Goal: Find specific page/section: Find specific page/section

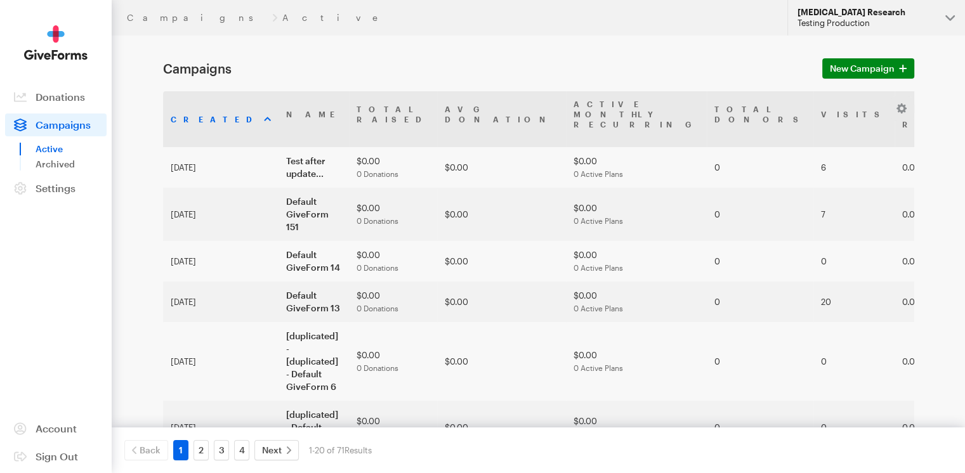
click at [924, 23] on div "Testing Production" at bounding box center [866, 23] width 138 height 11
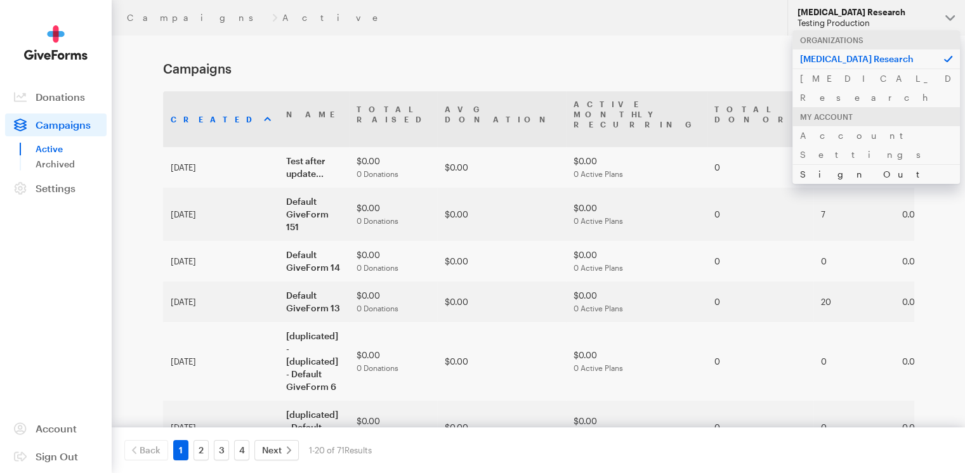
click at [835, 164] on link "Sign Out" at bounding box center [875, 174] width 167 height 20
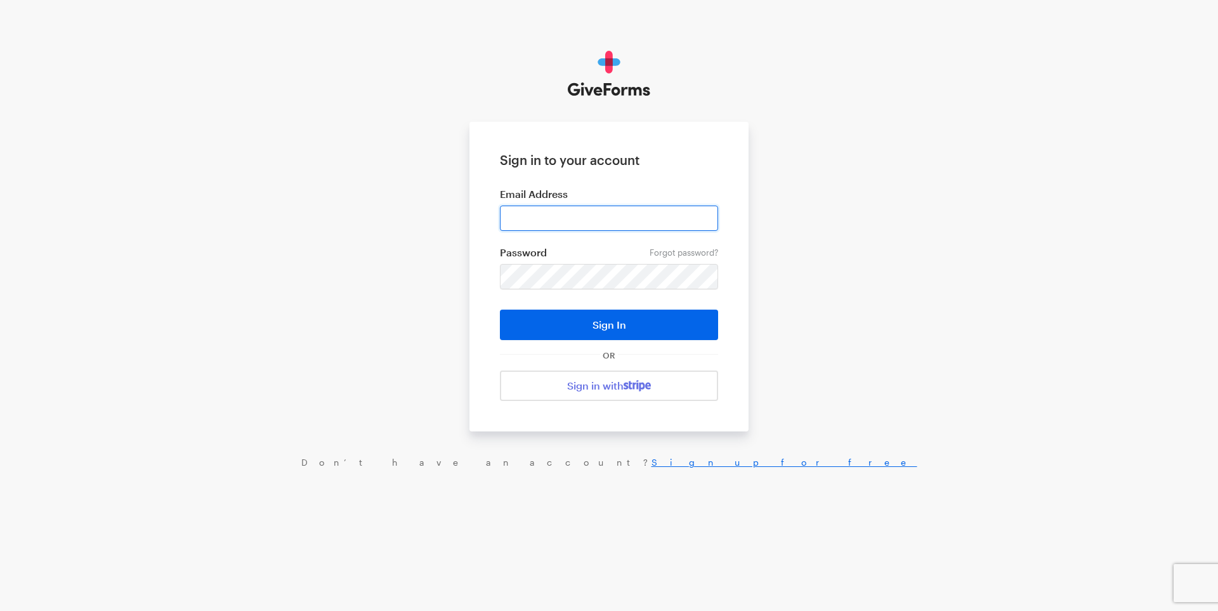
click at [485, 214] on input "email" at bounding box center [609, 218] width 218 height 25
paste input "daniel@giveforms.com"
type input "daniel@giveforms.com"
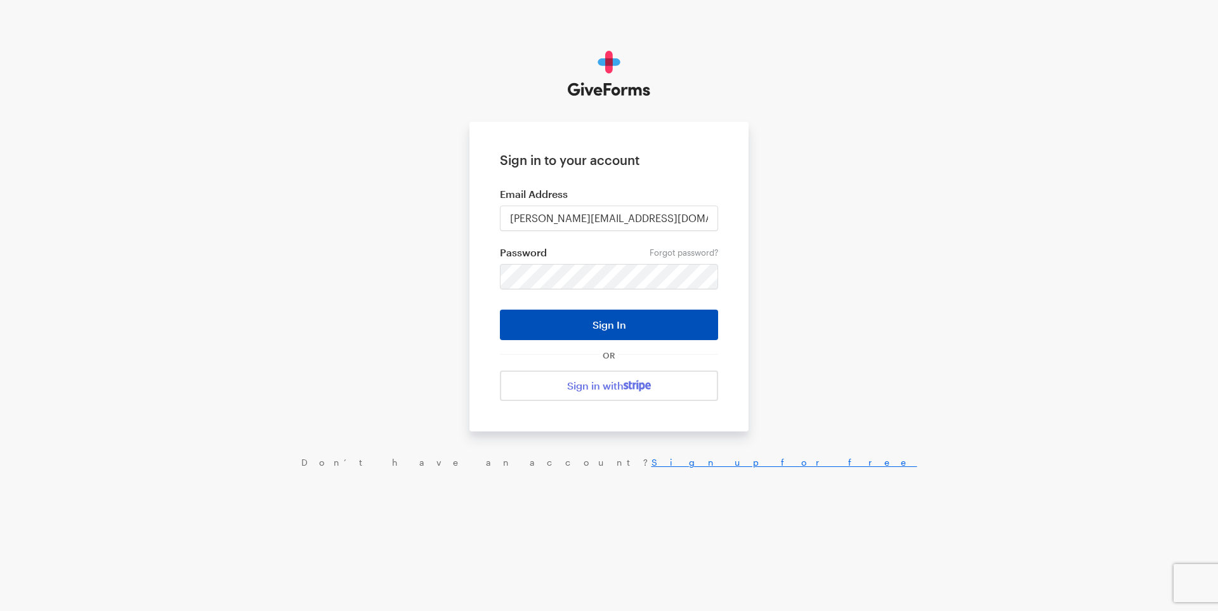
click at [485, 216] on button "Sign In" at bounding box center [609, 325] width 218 height 30
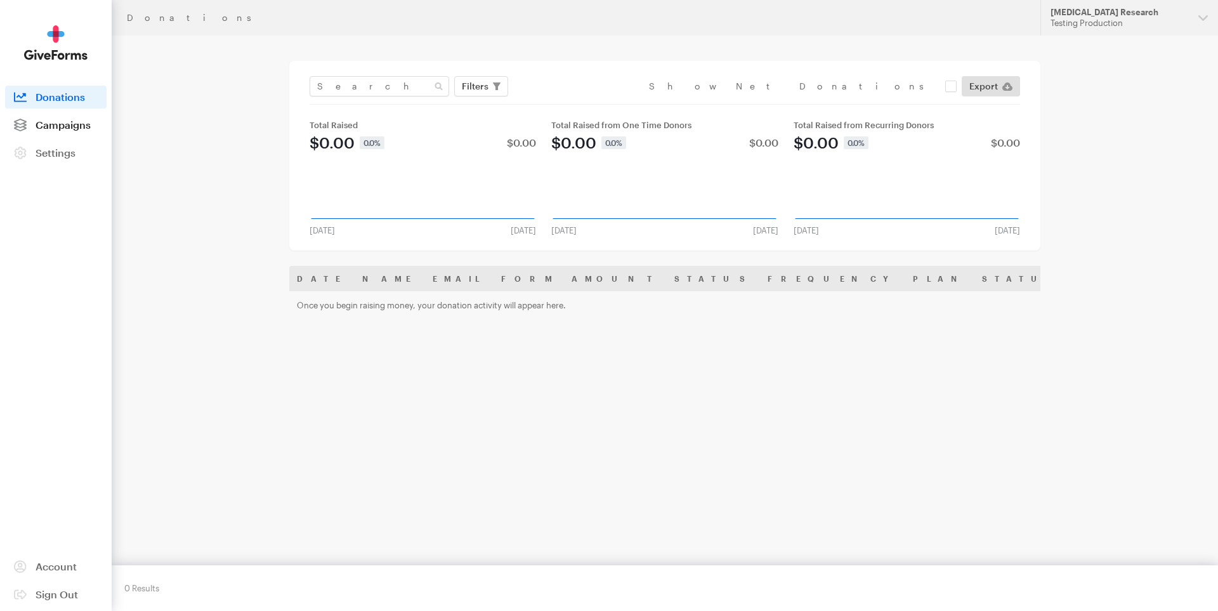
click at [75, 133] on link "Campaigns" at bounding box center [55, 125] width 101 height 23
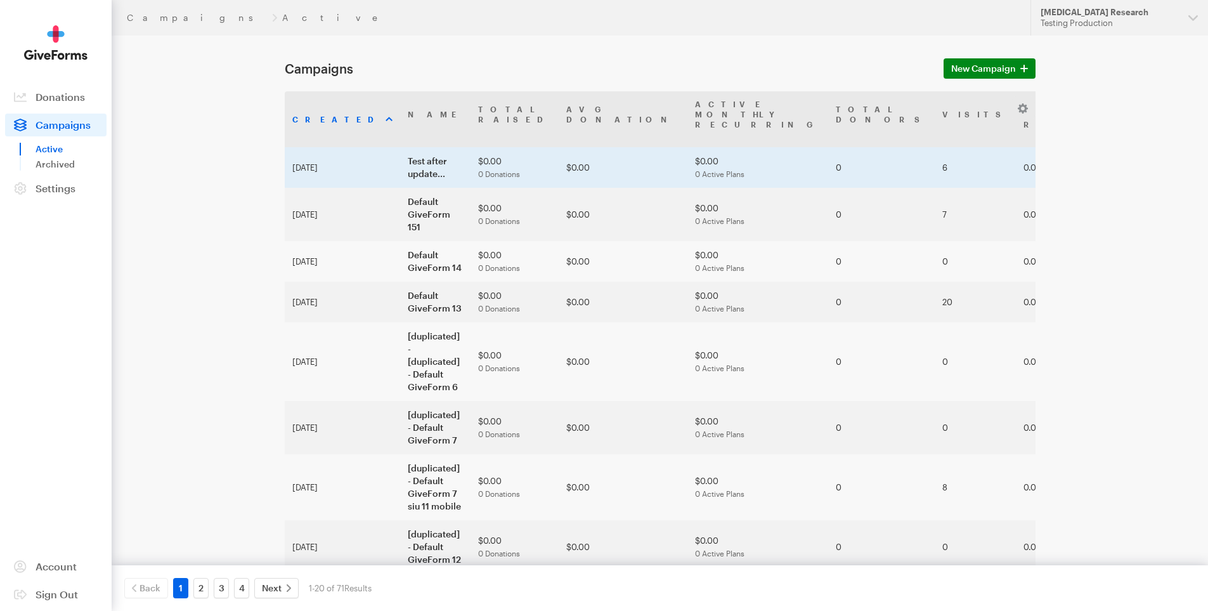
click at [400, 159] on td "Test after update..." at bounding box center [435, 167] width 70 height 41
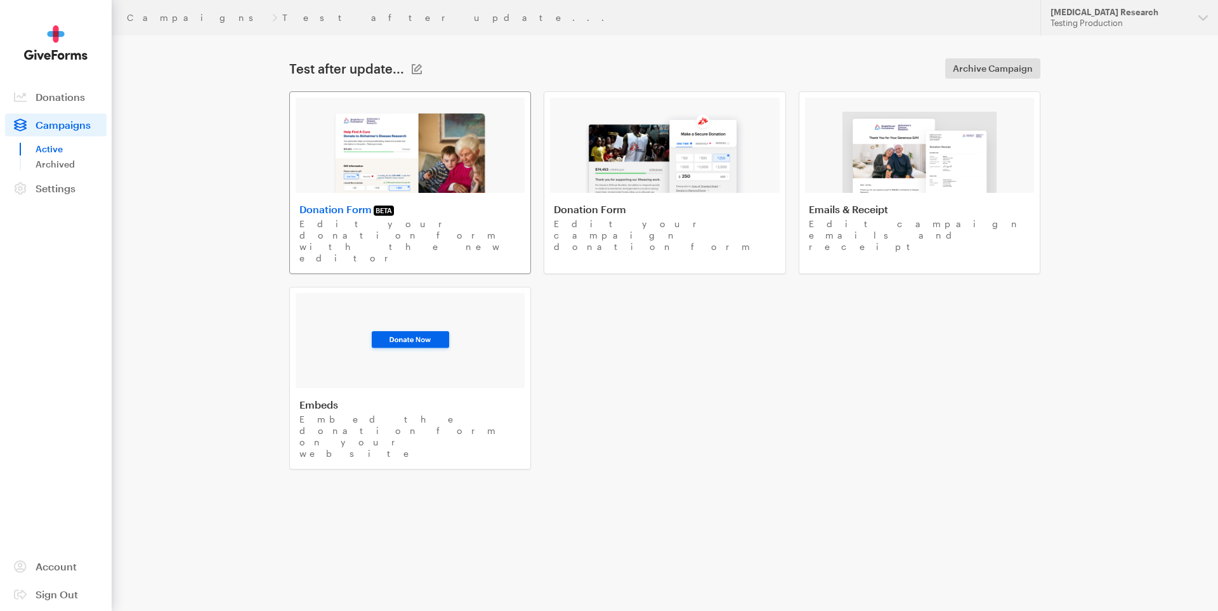
click at [429, 166] on img at bounding box center [409, 152] width 155 height 81
